Goal: Information Seeking & Learning: Learn about a topic

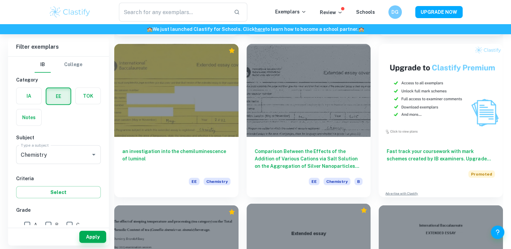
scroll to position [1980, 0]
